Goal: Transaction & Acquisition: Purchase product/service

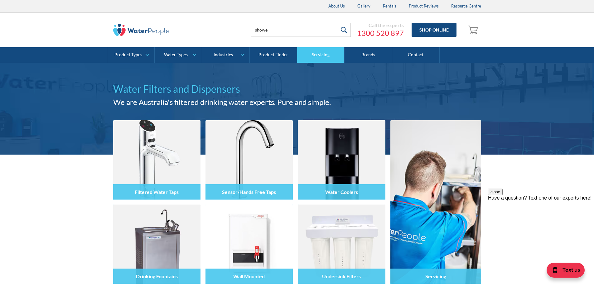
type input "SHOWER FILTER"
click at [346, 29] on input "submit" at bounding box center [344, 30] width 13 height 14
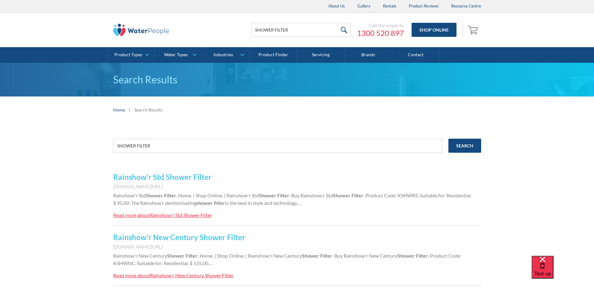
click at [190, 176] on link "Rainshow'r Std Shower Filter" at bounding box center [162, 176] width 99 height 9
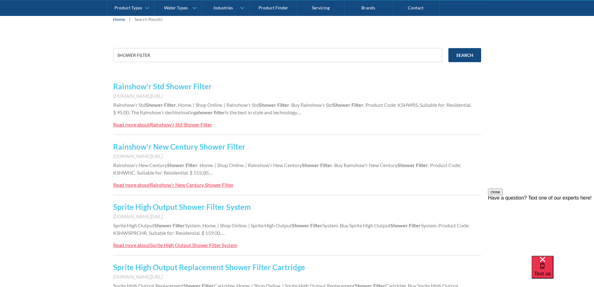
scroll to position [94, 0]
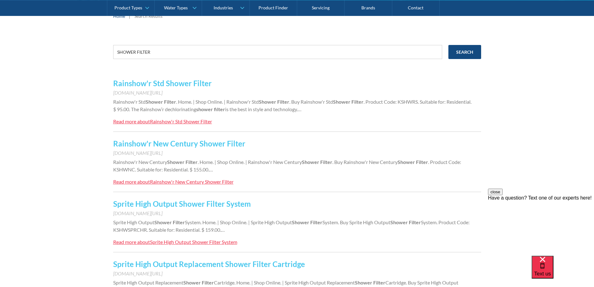
click at [193, 143] on link "Rainshow'r New Century Shower Filter" at bounding box center [179, 143] width 132 height 9
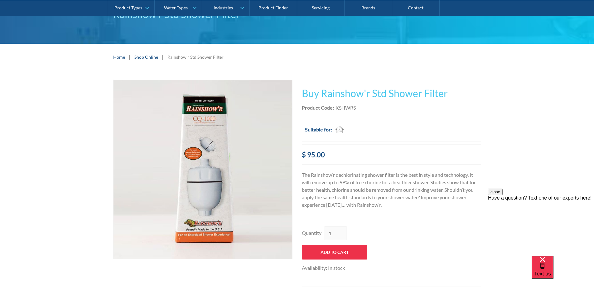
scroll to position [62, 0]
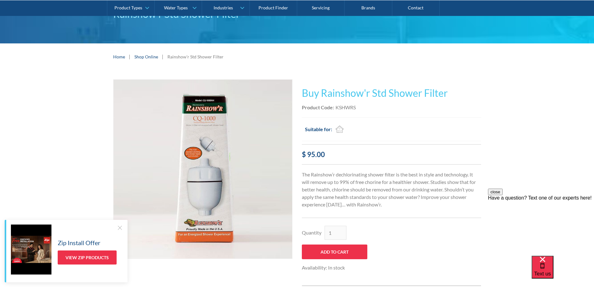
click at [120, 226] on div at bounding box center [120, 227] width 6 height 6
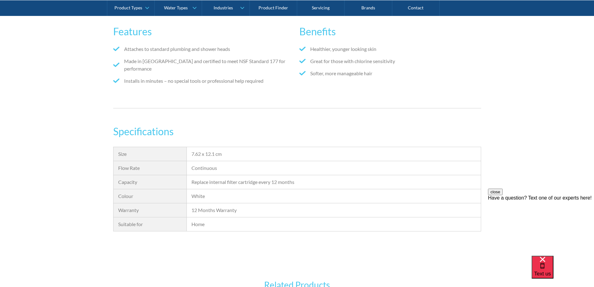
scroll to position [343, 0]
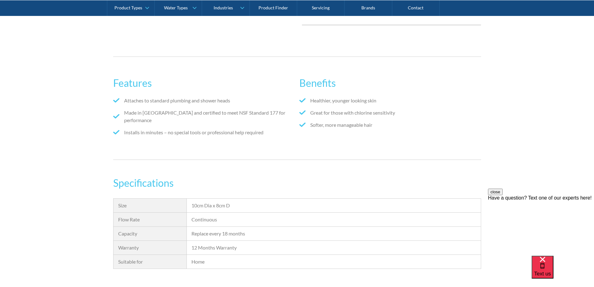
scroll to position [343, 0]
